Goal: Transaction & Acquisition: Subscribe to service/newsletter

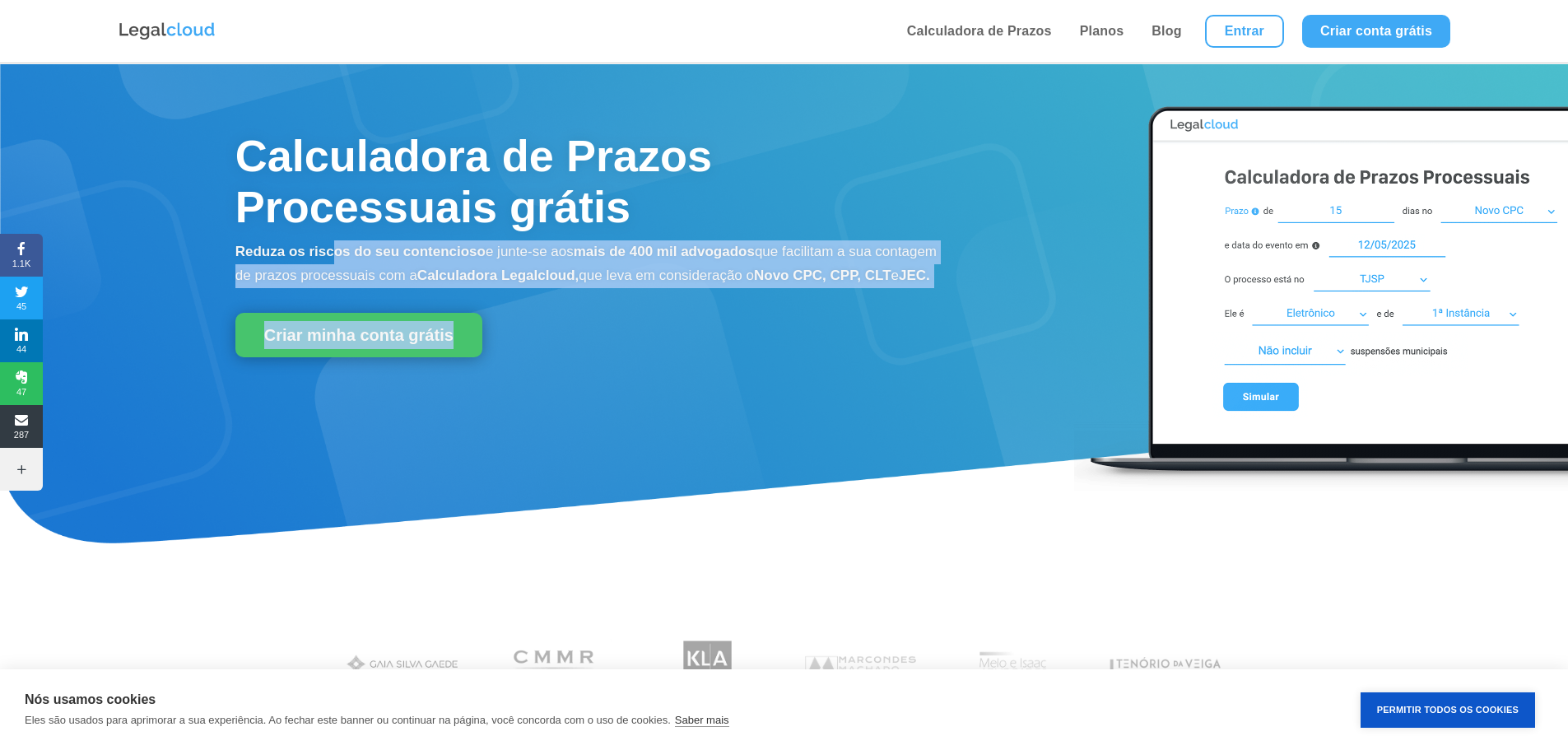
drag, startPoint x: 462, startPoint y: 259, endPoint x: 969, endPoint y: 290, distance: 507.9
click at [972, 269] on div "Calculadora de Prazos Processuais grátis Reduza os riscos do seu contencioso e …" at bounding box center [784, 310] width 1568 height 425
click at [918, 326] on div "Calculadora de Prazos Processuais grátis Reduza os riscos do seu contencioso e …" at bounding box center [470, 239] width 941 height 284
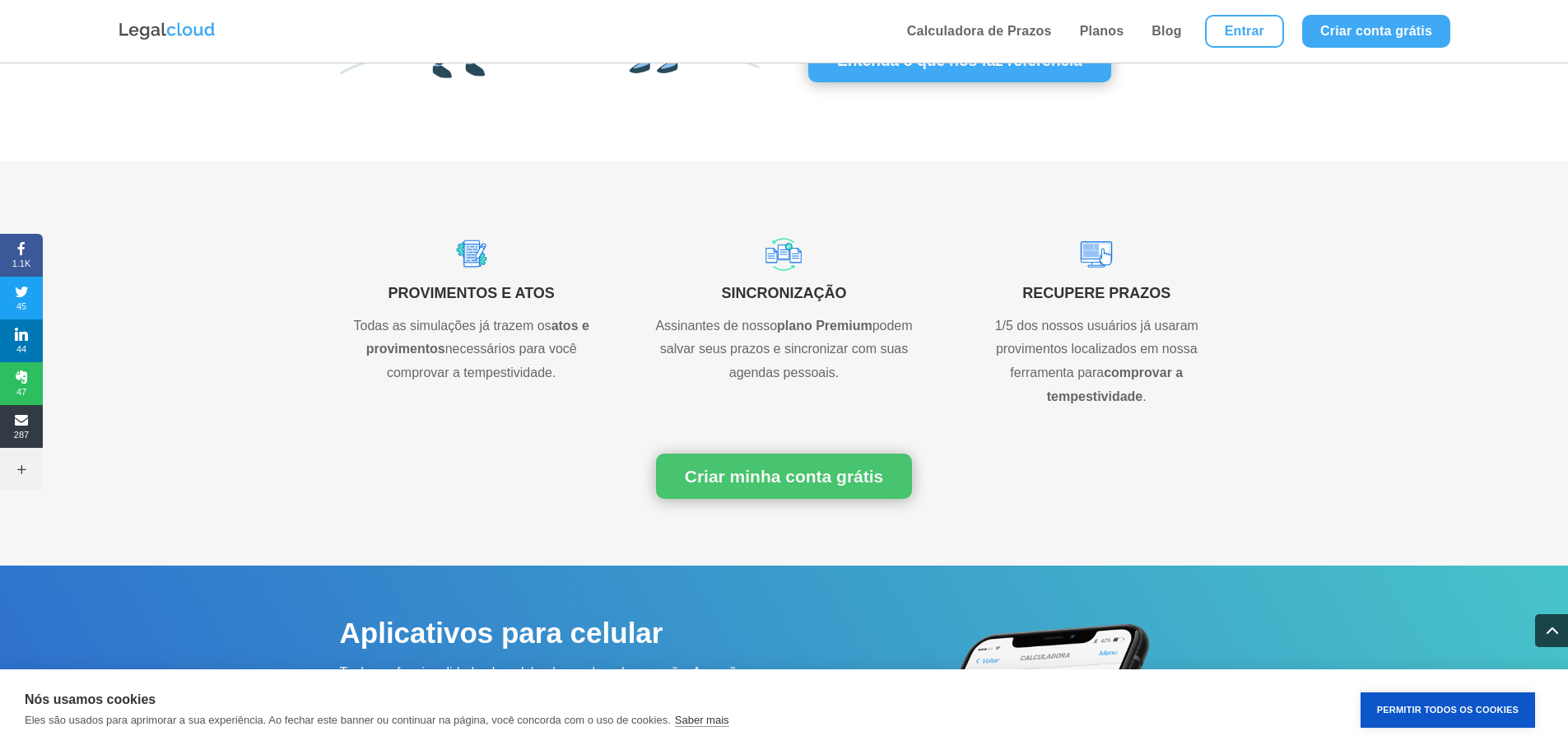
scroll to position [988, 0]
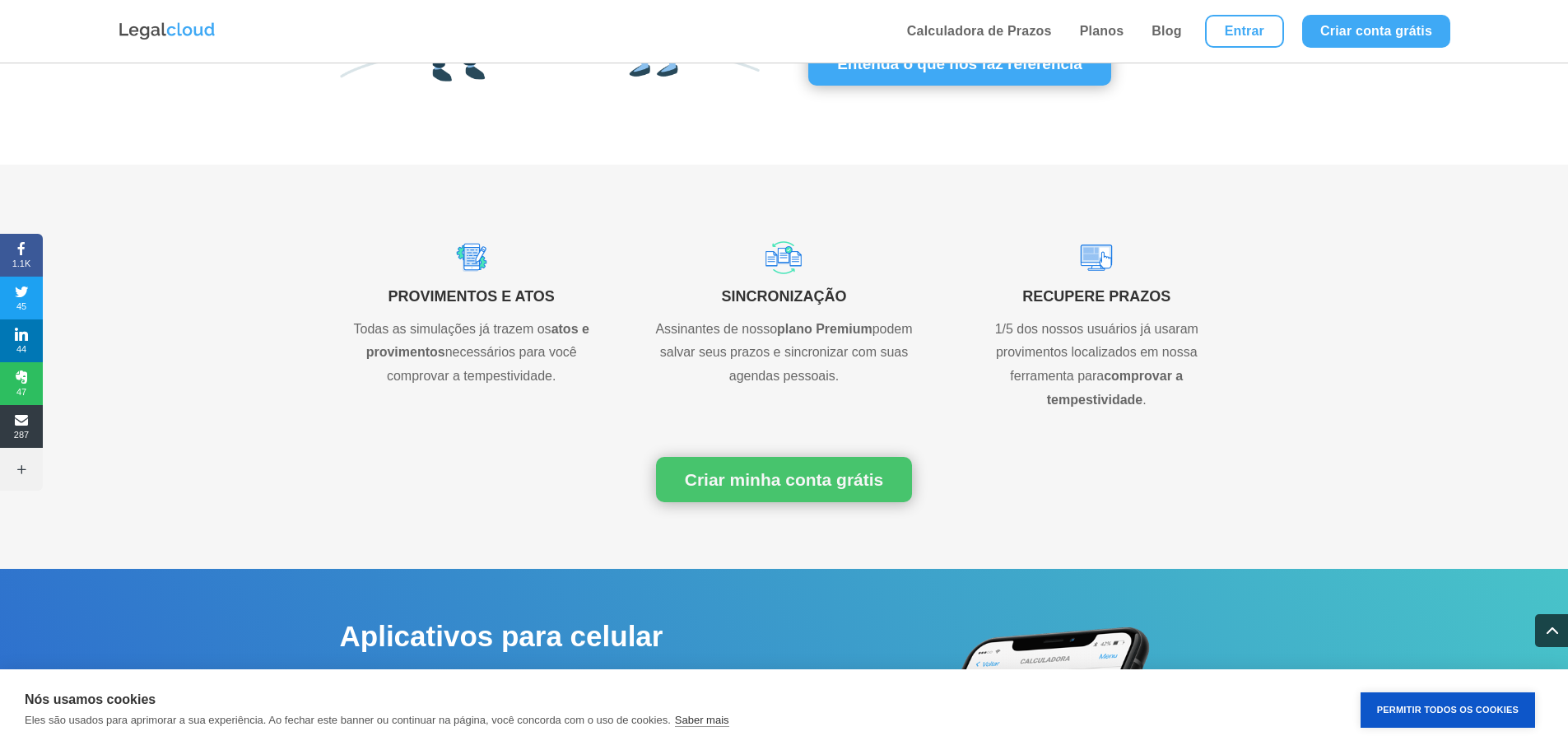
click at [737, 382] on p "Assinantes de nosso plano Premium podem salvar seus prazos e sincronizar com su…" at bounding box center [784, 353] width 264 height 71
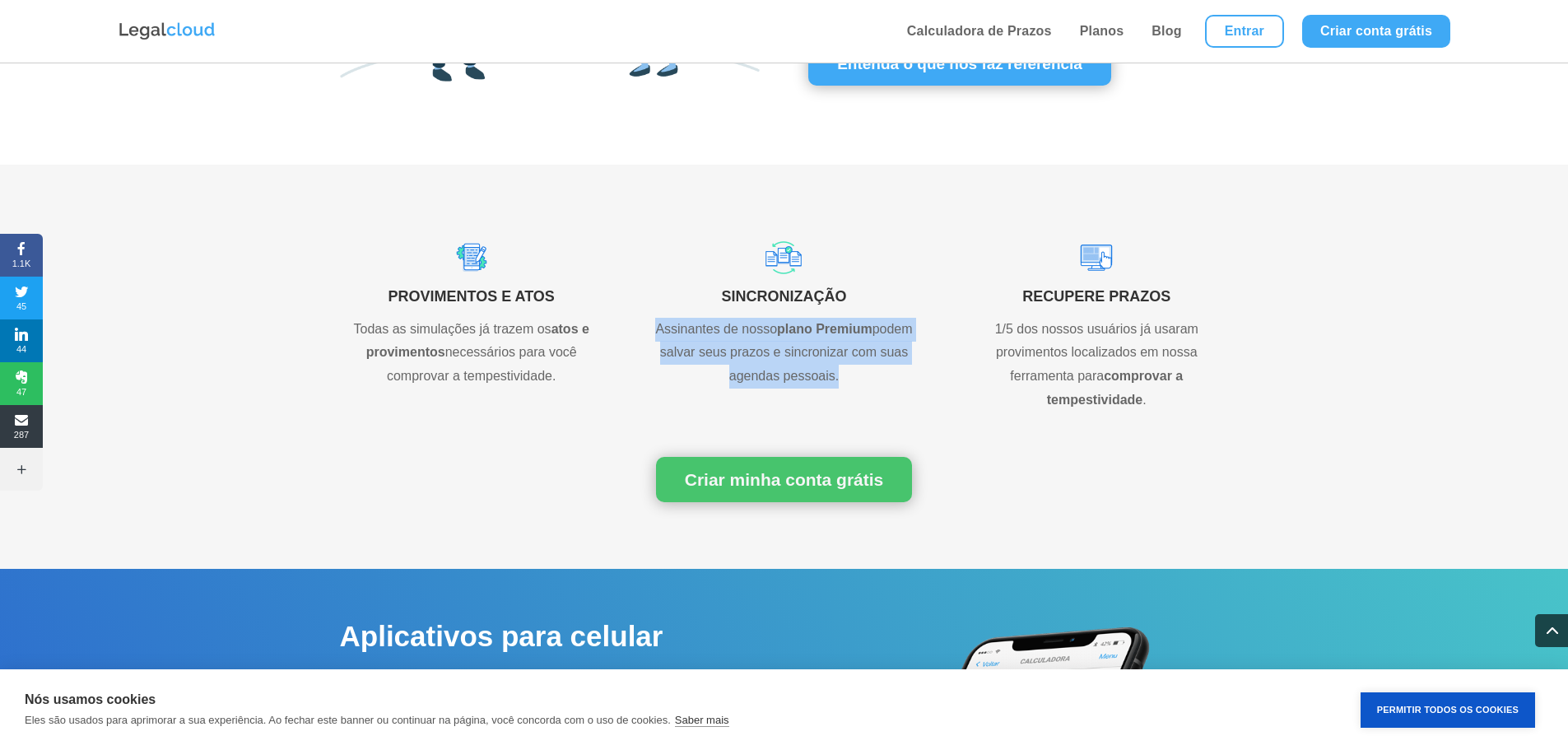
click at [737, 382] on p "Assinantes de nosso plano Premium podem salvar seus prazos e sincronizar com su…" at bounding box center [784, 353] width 264 height 71
click at [728, 365] on p "Assinantes de nosso plano Premium podem salvar seus prazos e sincronizar com su…" at bounding box center [784, 353] width 264 height 71
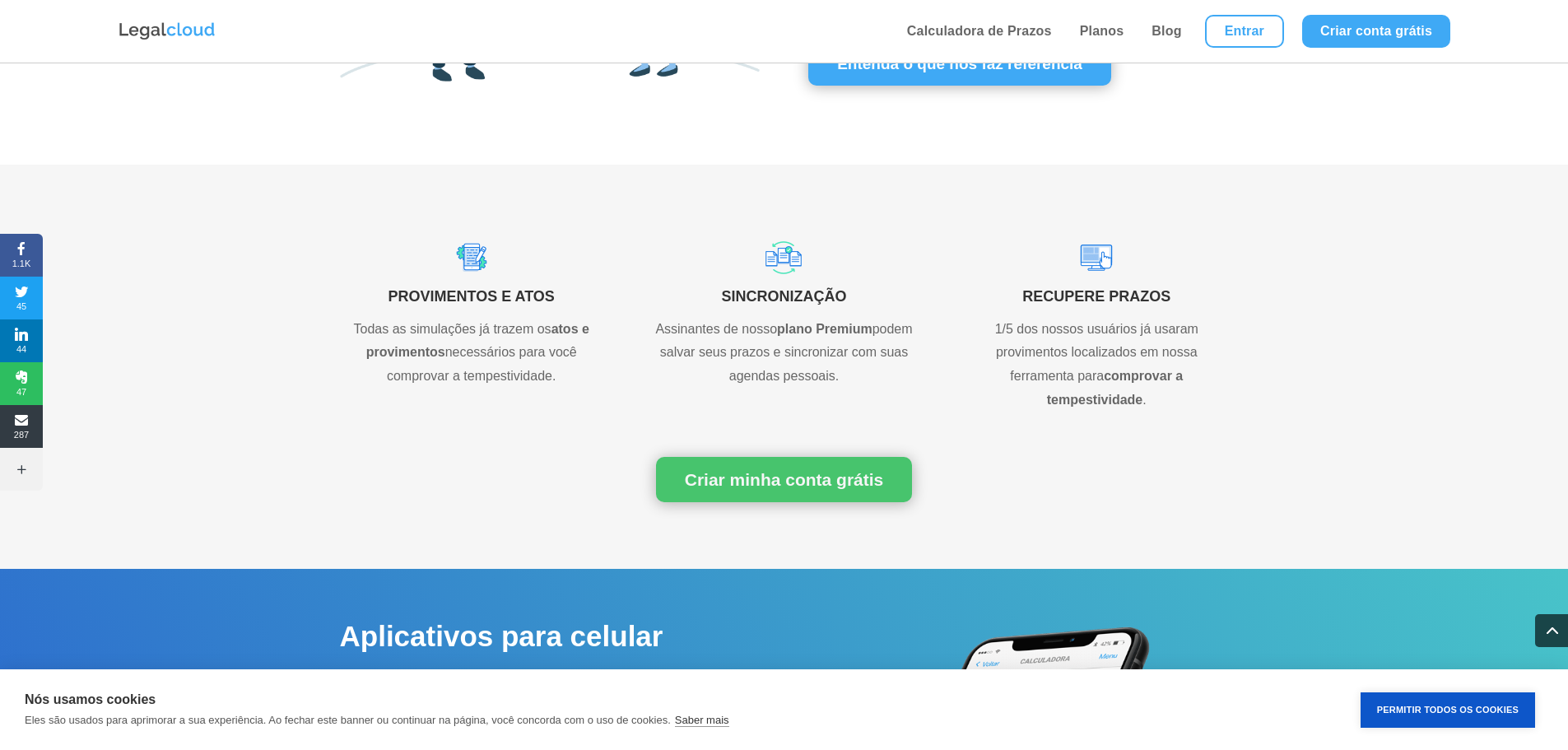
click at [1163, 360] on p "1/5 dos nossos usuários já usaram provimentos localizados em nossa ferramenta p…" at bounding box center [1096, 364] width 264 height 95
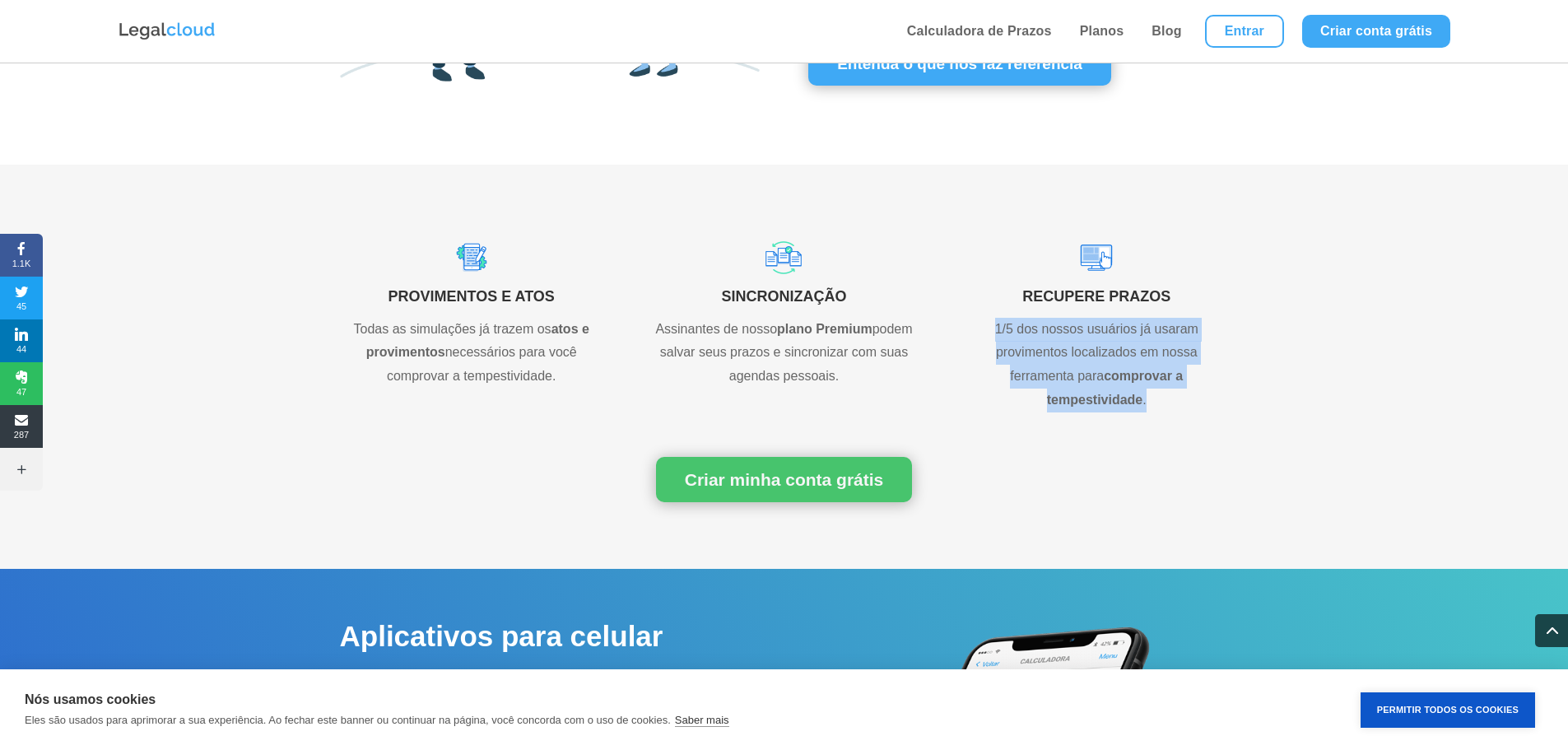
click at [1163, 360] on p "1/5 dos nossos usuários já usaram provimentos localizados em nossa ferramenta p…" at bounding box center [1096, 364] width 264 height 95
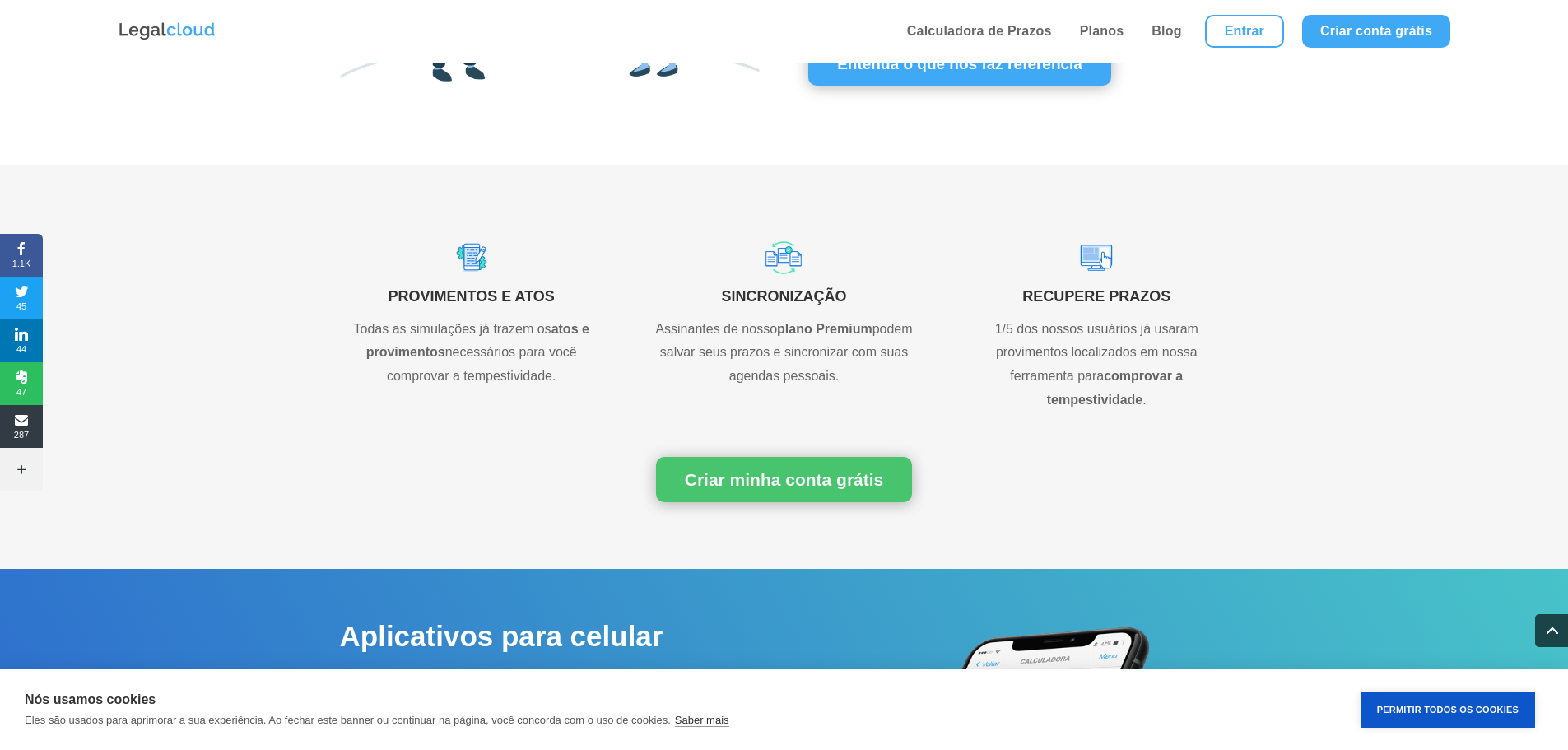
click at [1175, 452] on div "Criar minha conta grátis" at bounding box center [784, 479] width 889 height 90
click at [508, 335] on p "Todas as simulações já trazem os atos e provimentos necessários para você compr…" at bounding box center [472, 353] width 264 height 71
click at [509, 335] on p "Todas as simulações já trazem os atos e provimentos necessários para você compr…" at bounding box center [472, 353] width 264 height 71
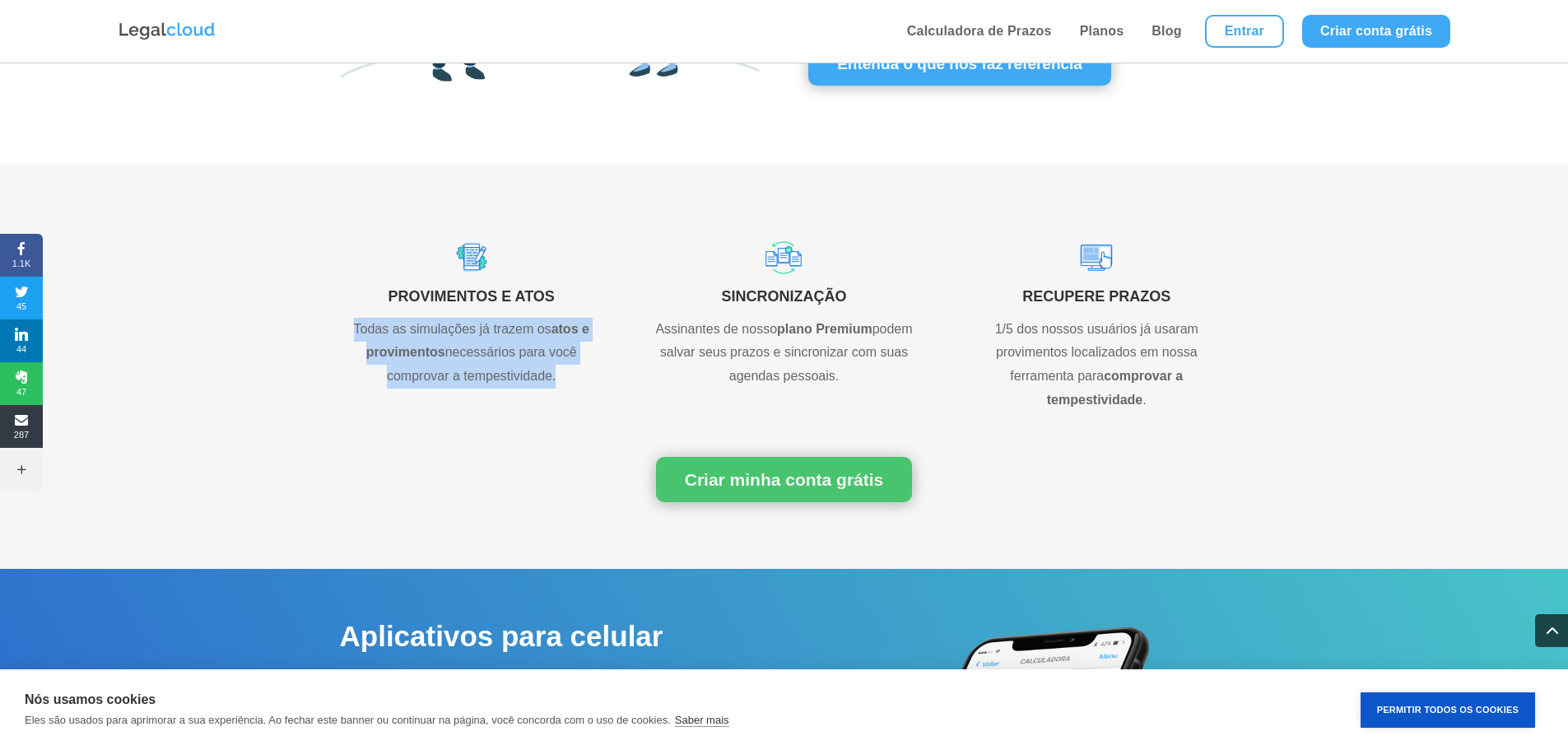
click at [510, 336] on p "Todas as simulações já trazem os atos e provimentos necessários para você compr…" at bounding box center [472, 353] width 264 height 71
click at [510, 396] on div "PROVIMENTOS E ATOS Todas as simulações já trazem os atos e provimentos necessár…" at bounding box center [784, 322] width 889 height 225
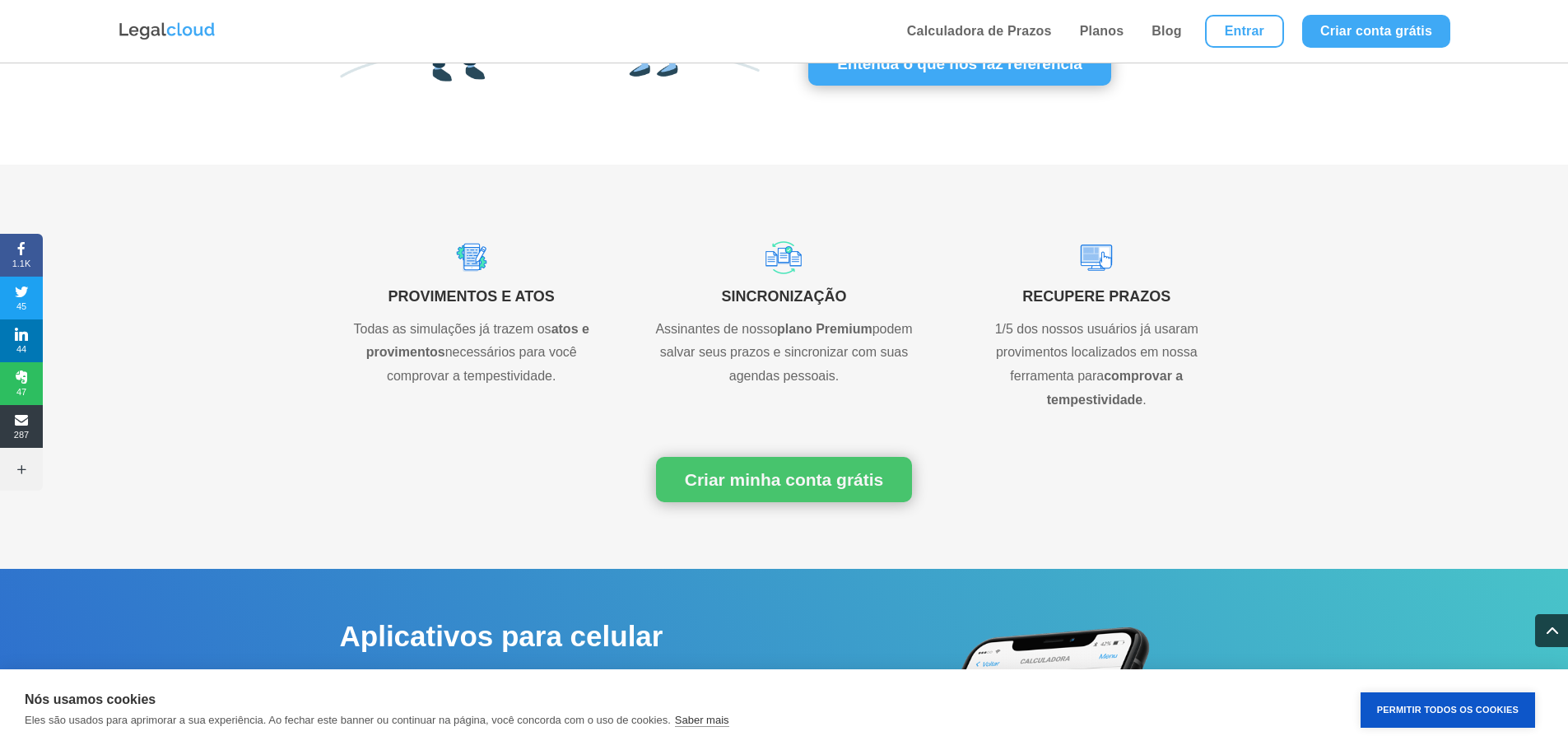
click at [475, 465] on div "Criar minha conta grátis" at bounding box center [784, 479] width 889 height 46
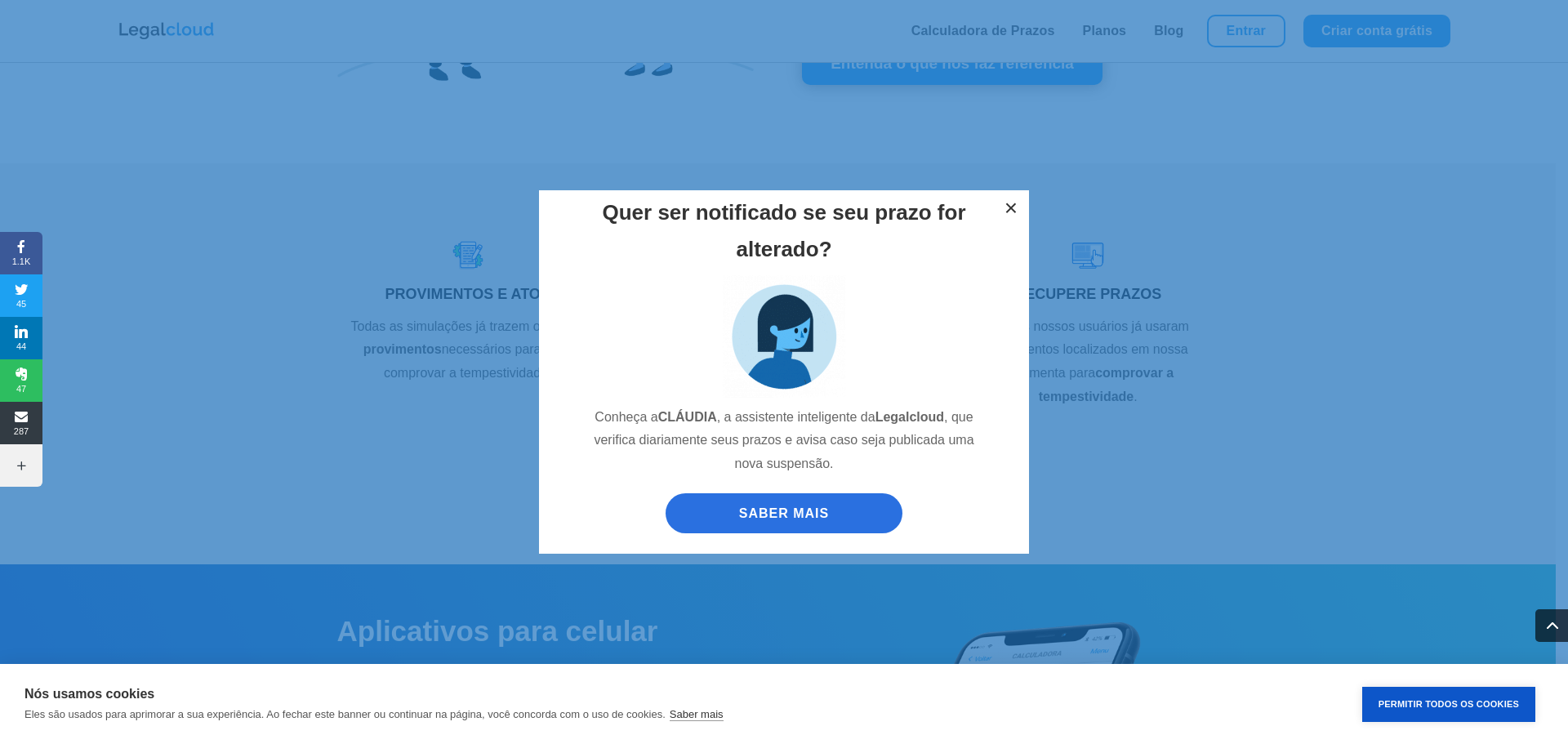
click at [1012, 212] on button "×" at bounding box center [1011, 208] width 36 height 36
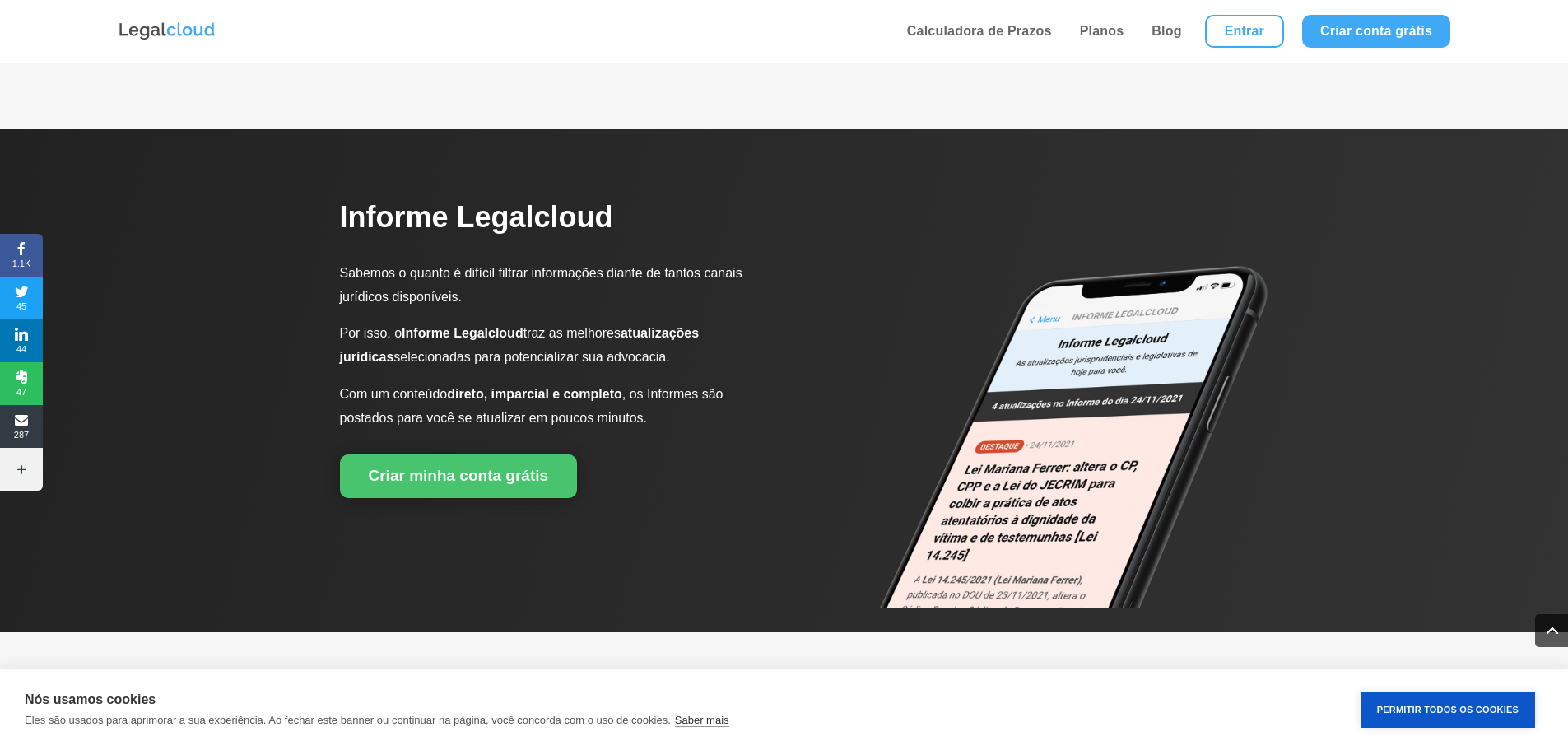
scroll to position [2387, 0]
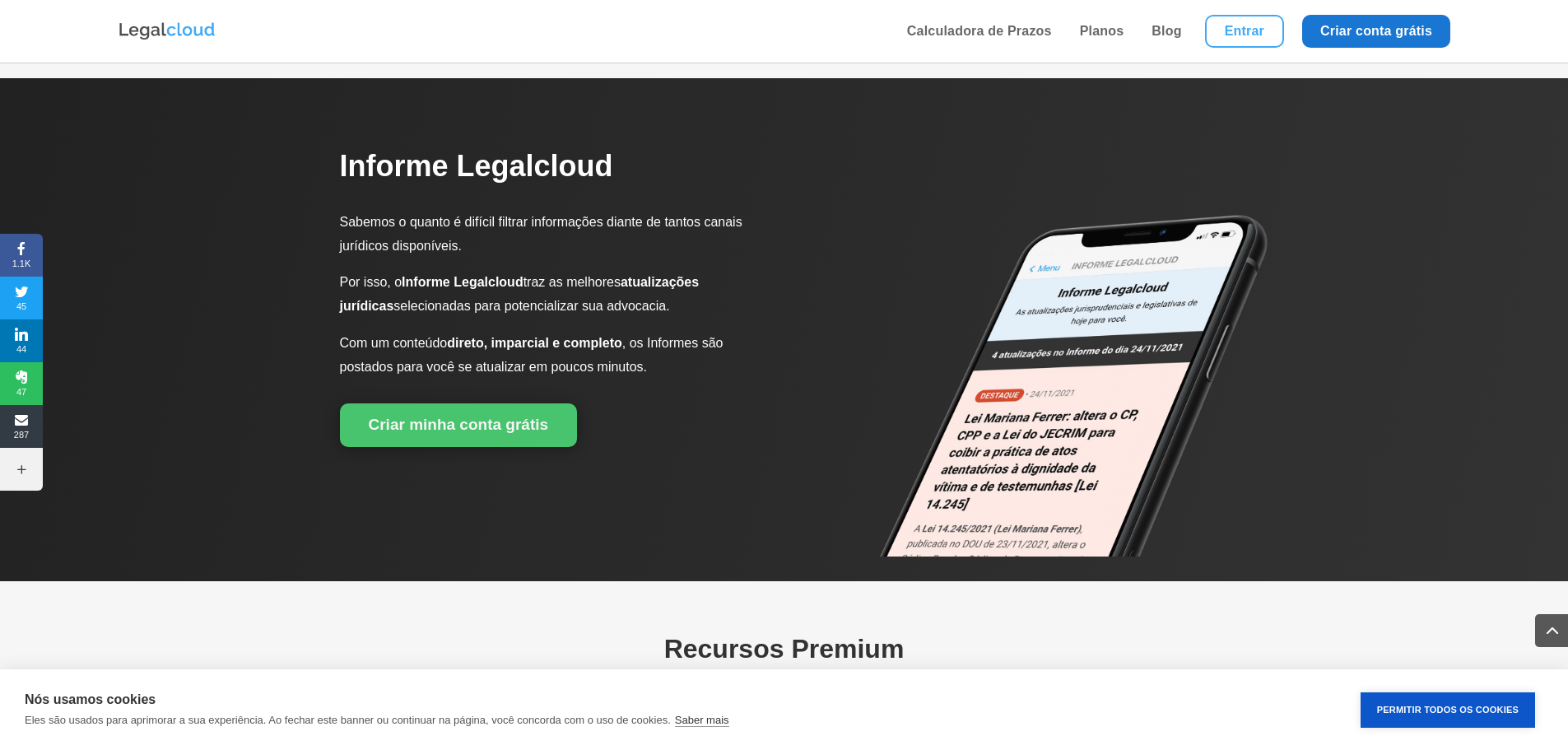
click at [1331, 31] on link "Criar conta grátis" at bounding box center [1376, 31] width 148 height 33
